Goal: Check status: Check status

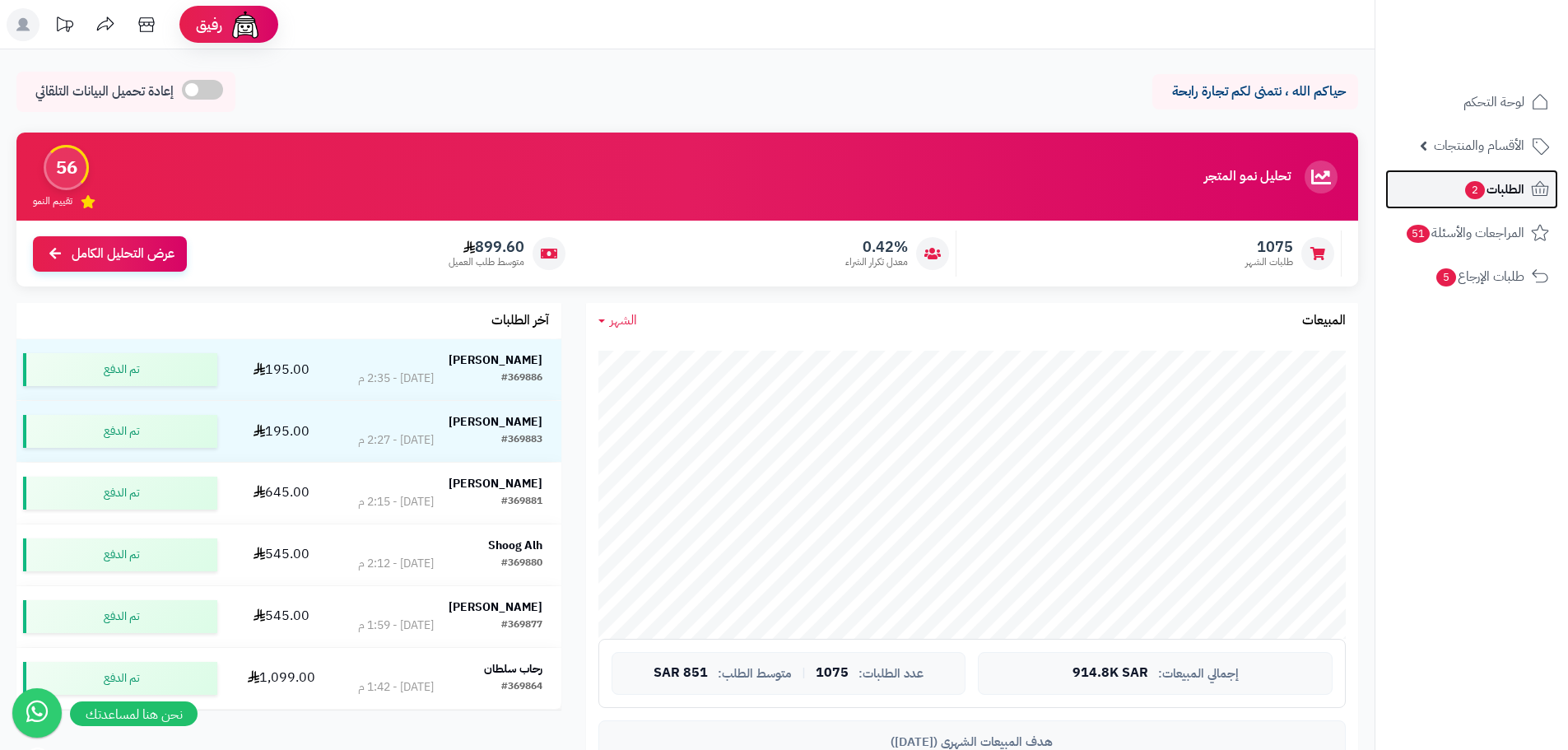
click at [1479, 187] on span "2" at bounding box center [1476, 190] width 20 height 18
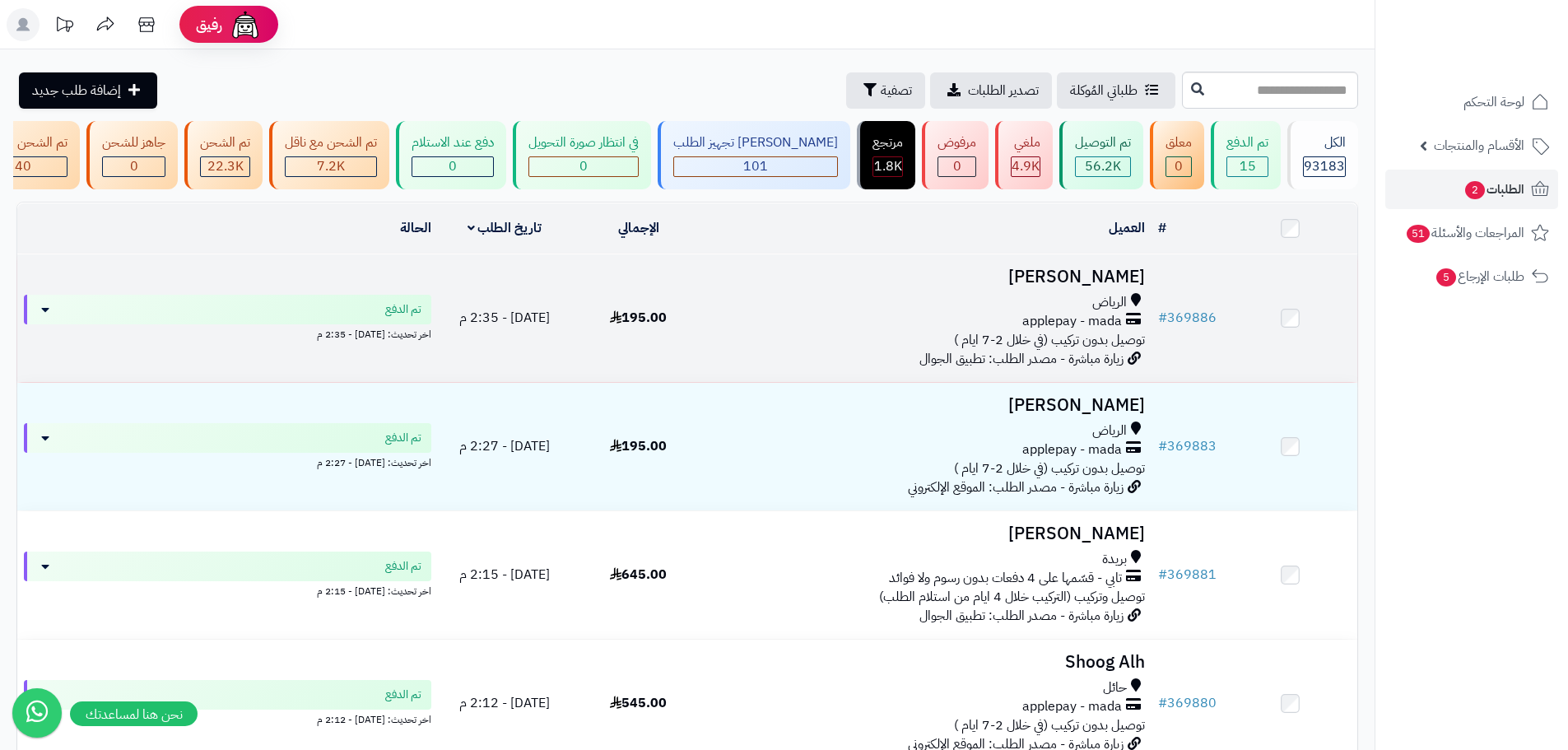
click at [1022, 350] on span "توصيل بدون تركيب (في خلال 2-7 ايام )" at bounding box center [1050, 340] width 191 height 20
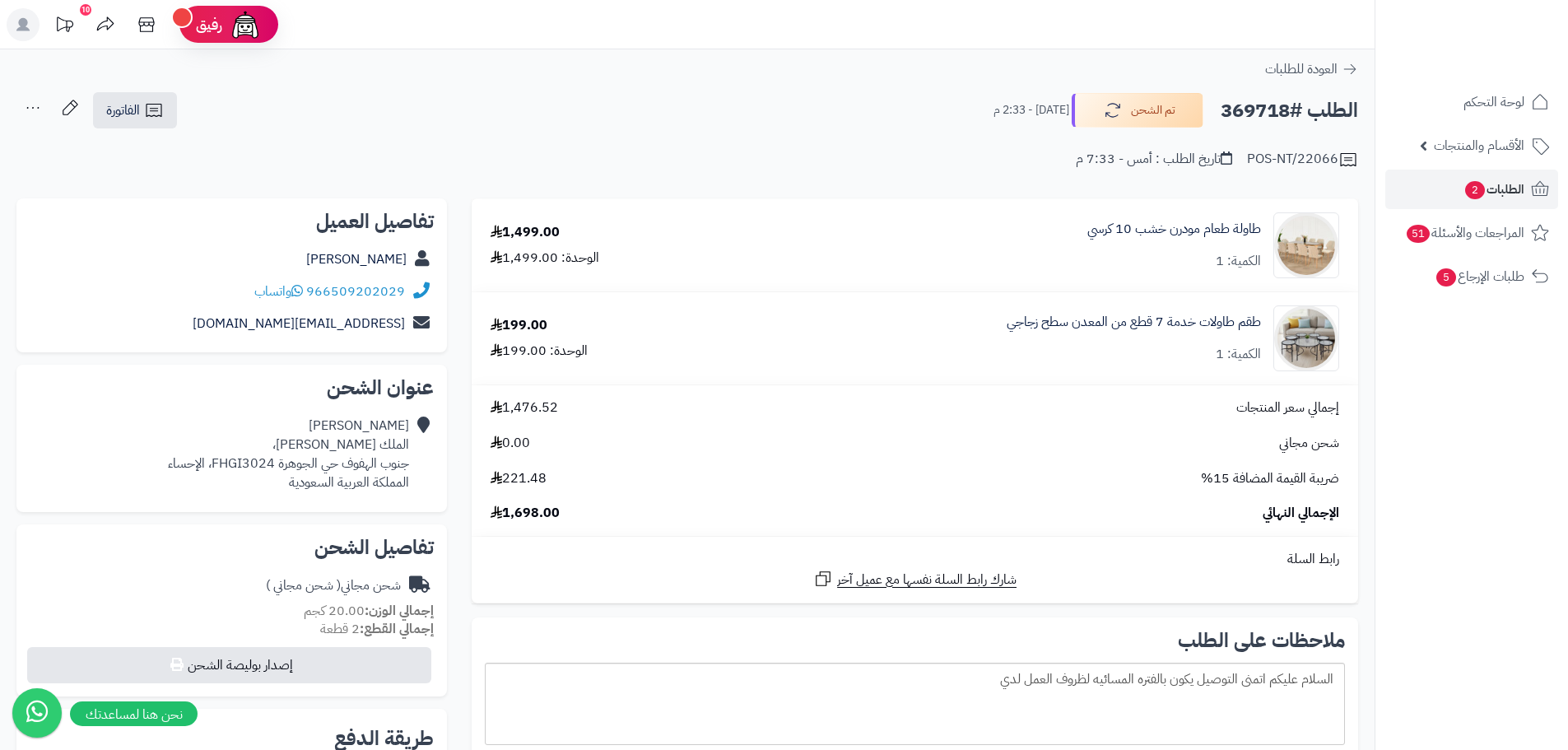
click at [1253, 117] on h2 "الطلب #369718" at bounding box center [1289, 111] width 138 height 34
copy h2 "369718"
